Goal: Information Seeking & Learning: Learn about a topic

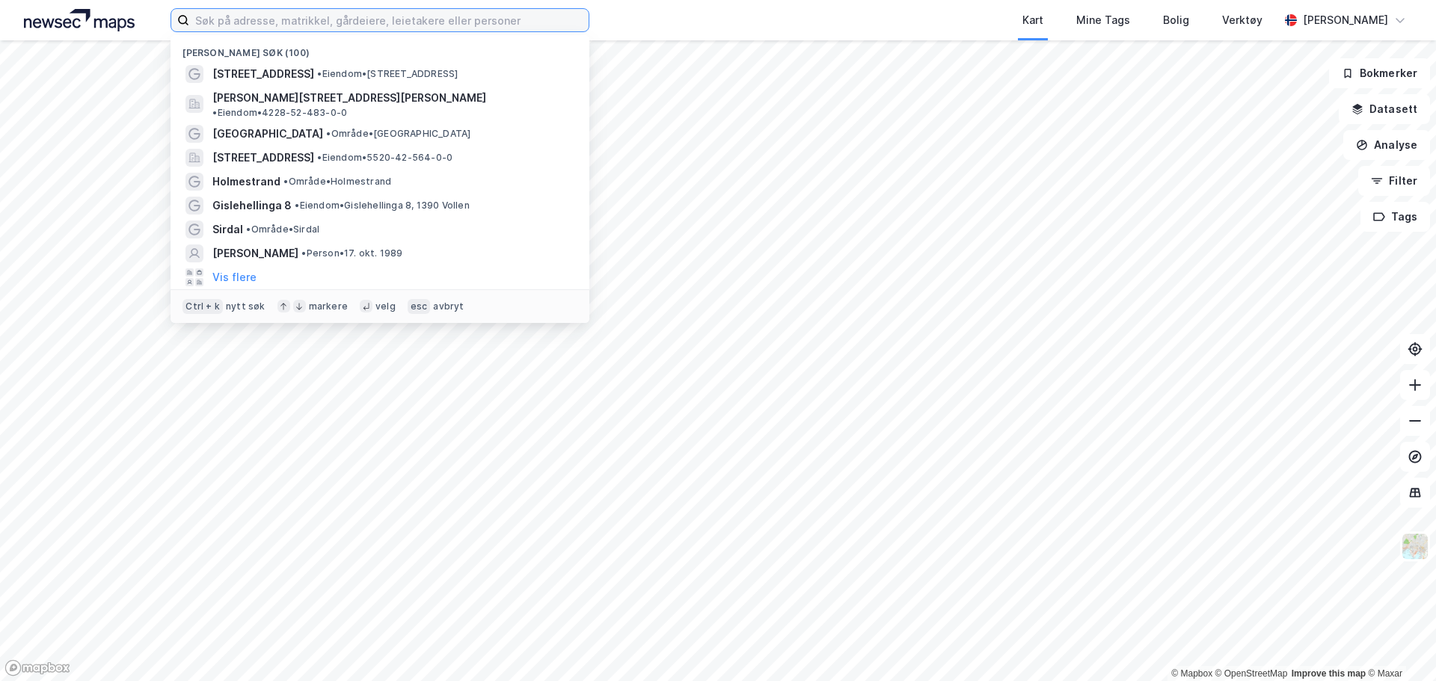
click at [222, 15] on input at bounding box center [388, 20] width 399 height 22
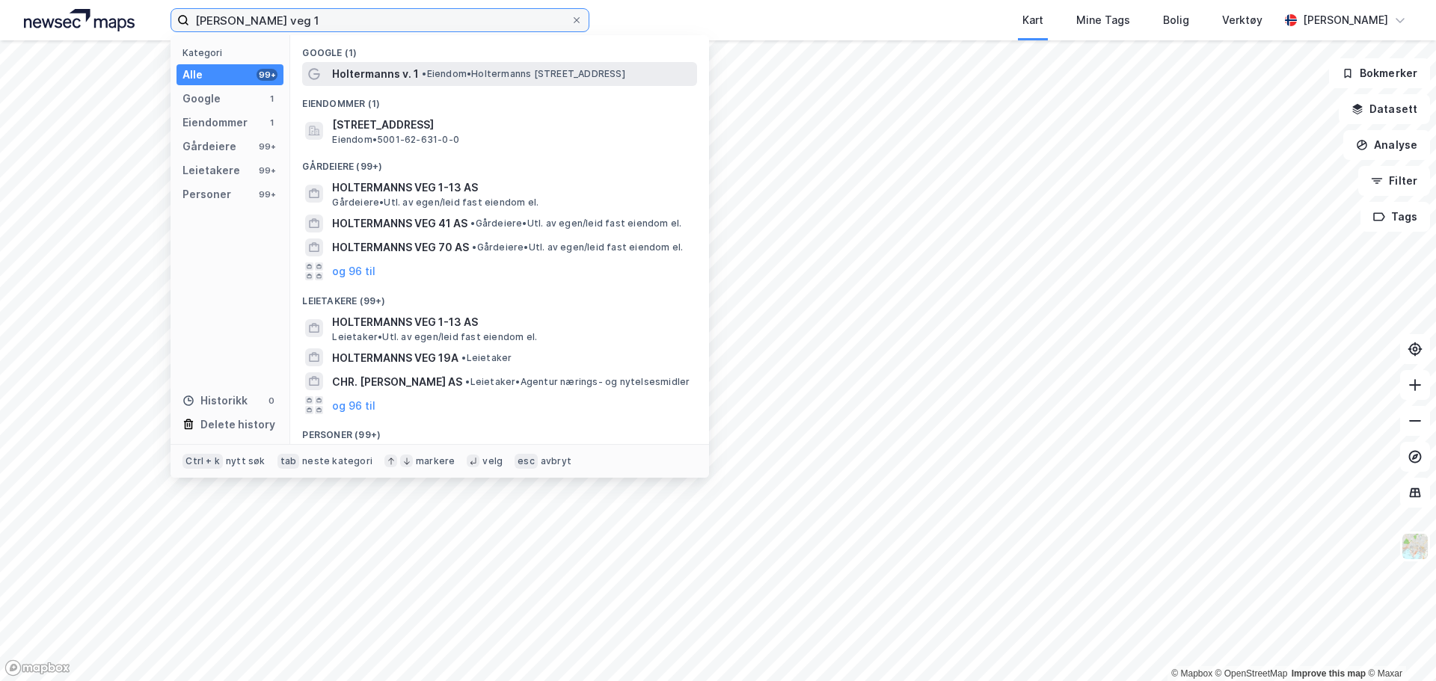
type input "[PERSON_NAME] veg 1"
click at [381, 70] on span "Holtermanns v. 1" at bounding box center [375, 74] width 87 height 18
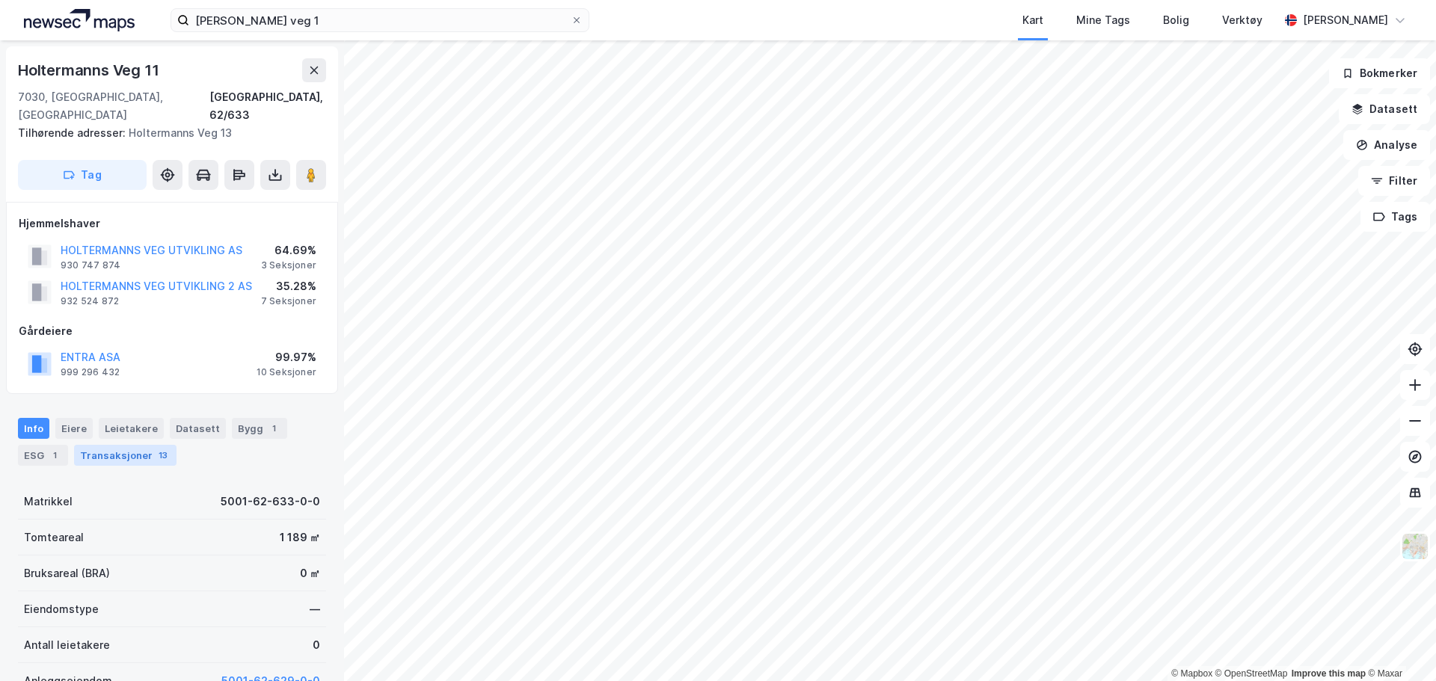
click at [117, 445] on div "Transaksjoner 13" at bounding box center [125, 455] width 102 height 21
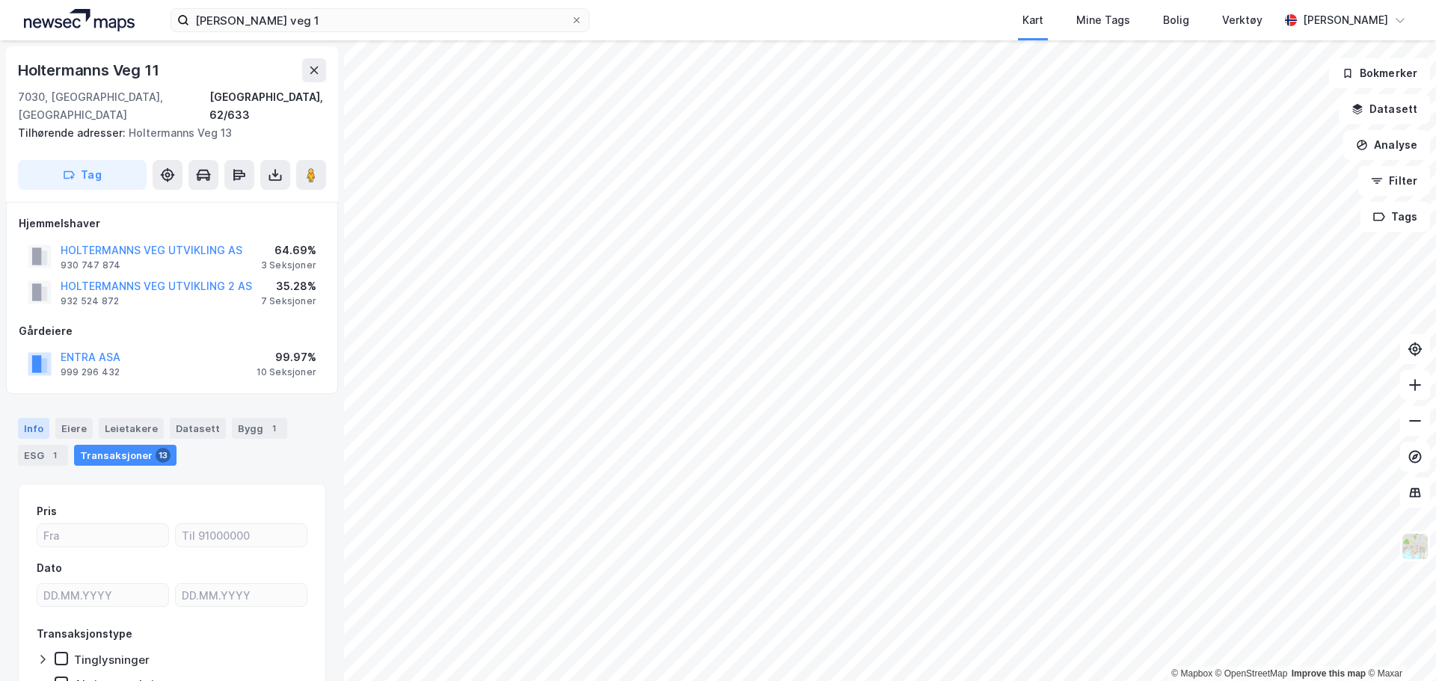
click at [27, 418] on div "Info" at bounding box center [33, 428] width 31 height 21
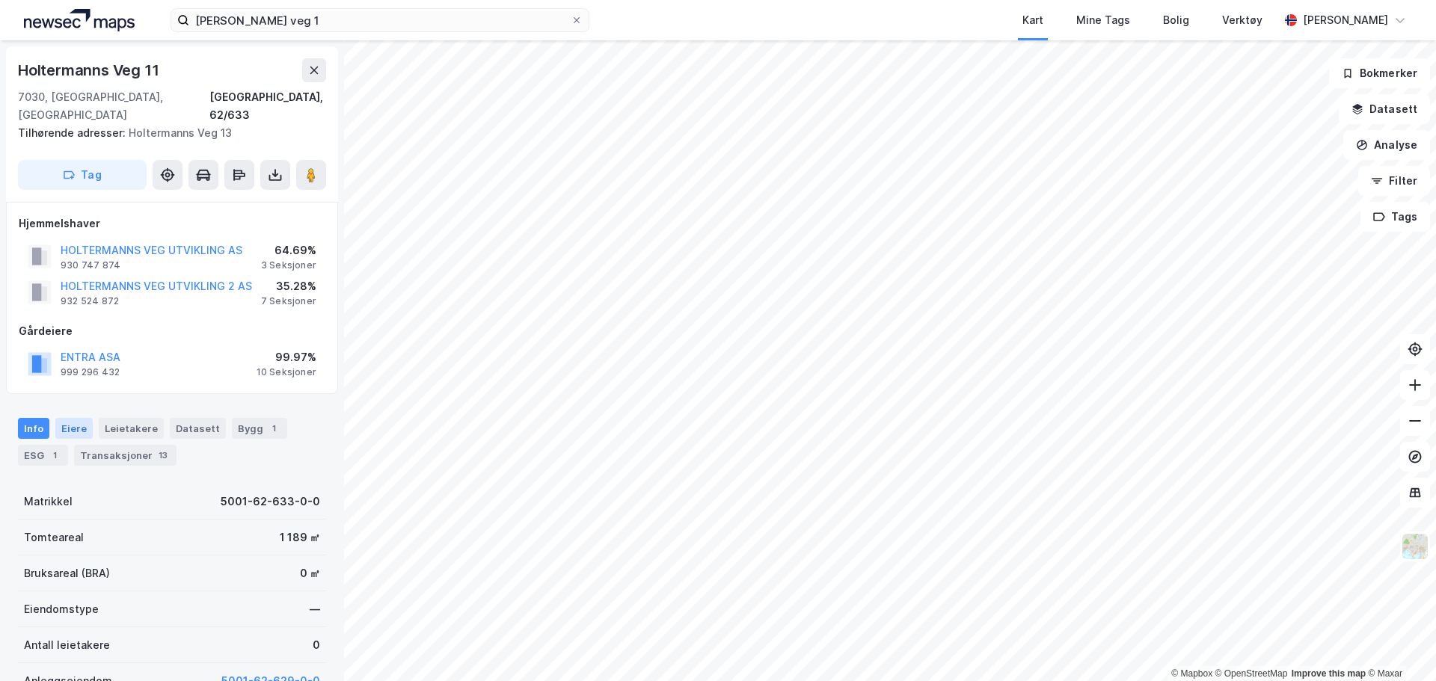
click at [77, 418] on div "Eiere" at bounding box center [73, 428] width 37 height 21
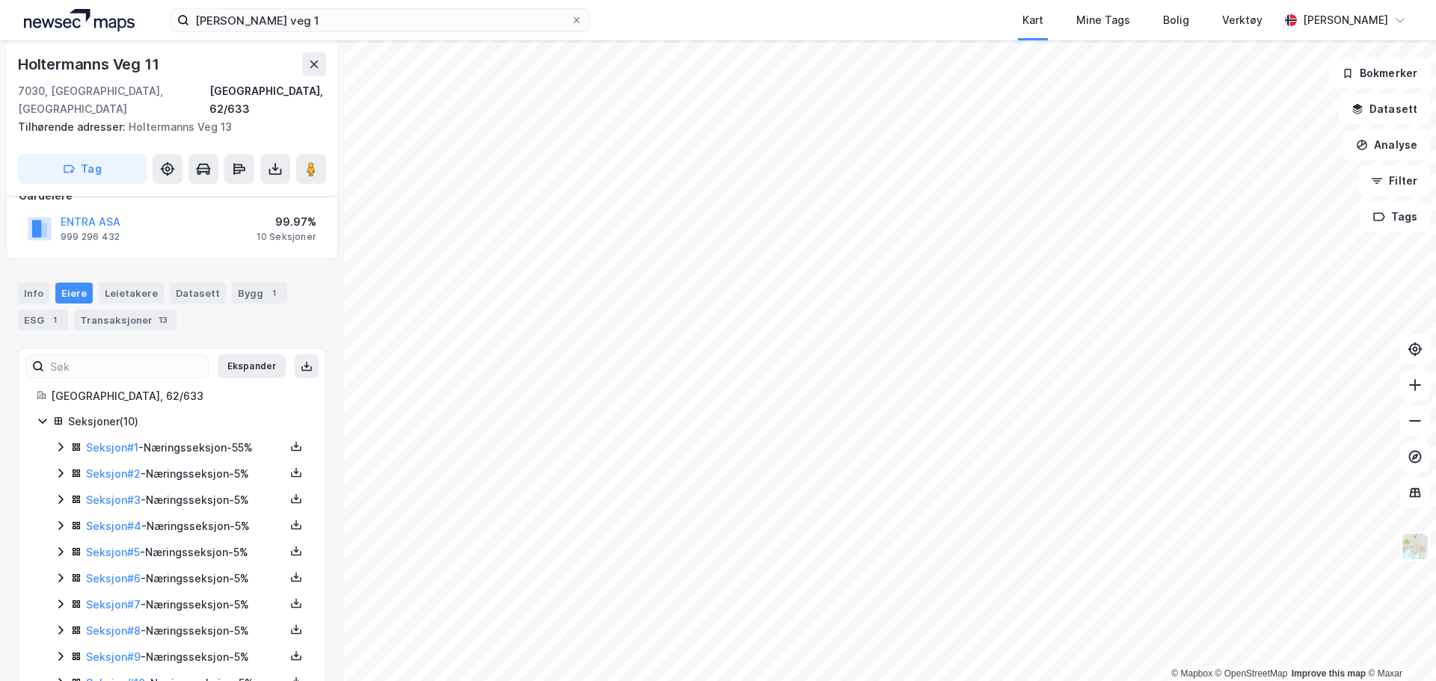
scroll to position [166, 0]
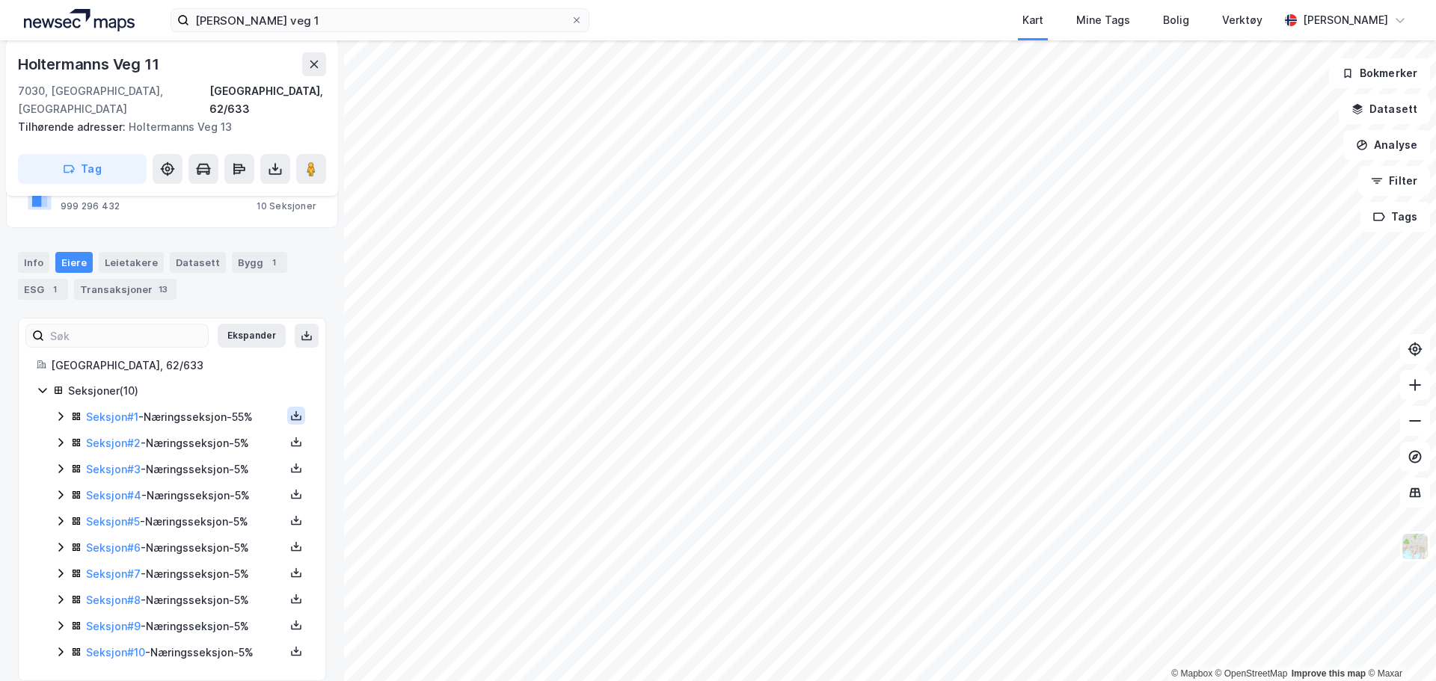
click at [290, 410] on icon at bounding box center [296, 416] width 12 height 12
click at [215, 362] on div "Grunnbok" at bounding box center [206, 371] width 50 height 18
